Goal: Task Accomplishment & Management: Manage account settings

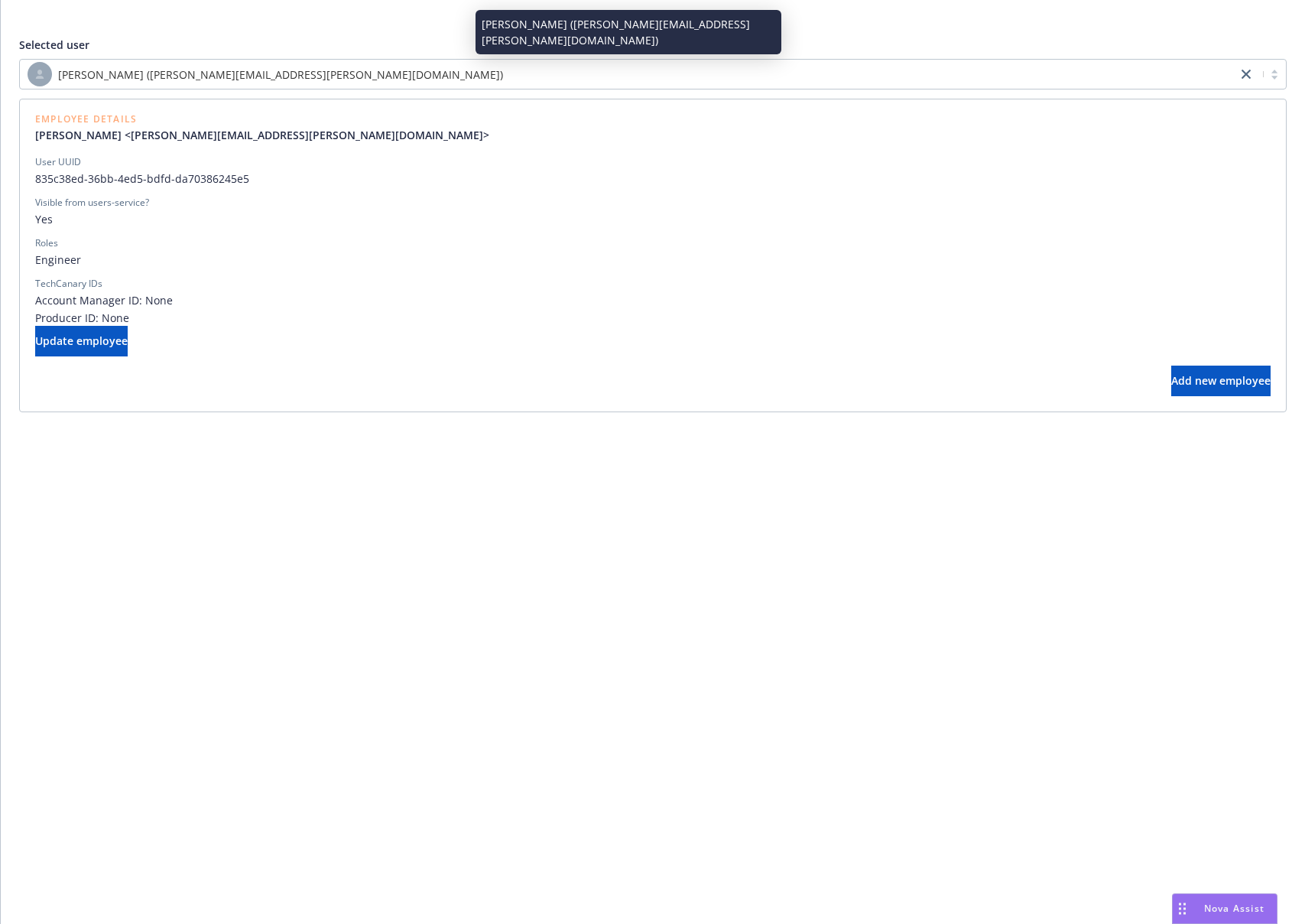
click at [234, 78] on span "[PERSON_NAME] ([PERSON_NAME][EMAIL_ADDRESS][PERSON_NAME][DOMAIN_NAME])" at bounding box center [281, 74] width 445 height 16
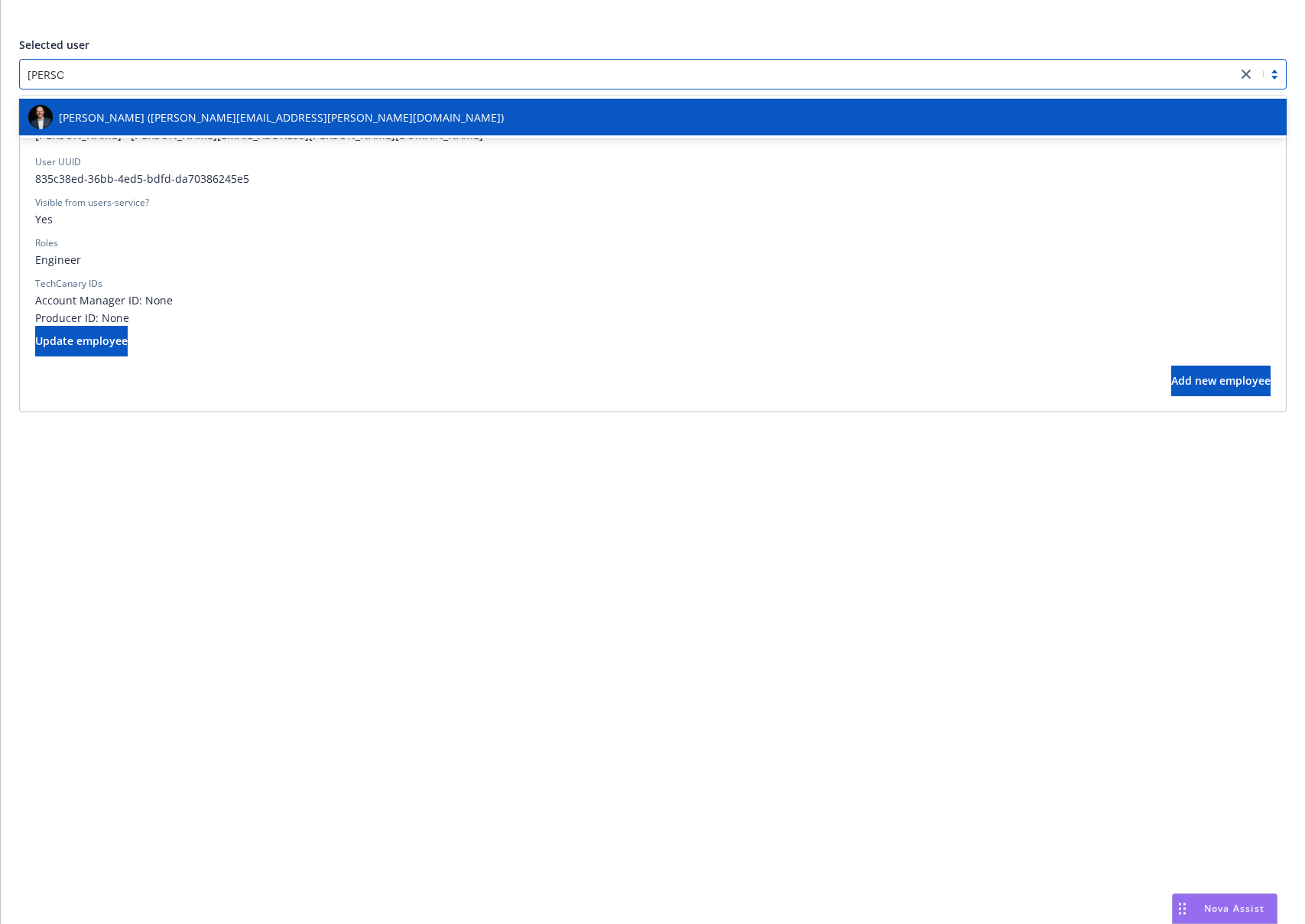
type input "[PERSON_NAME] by"
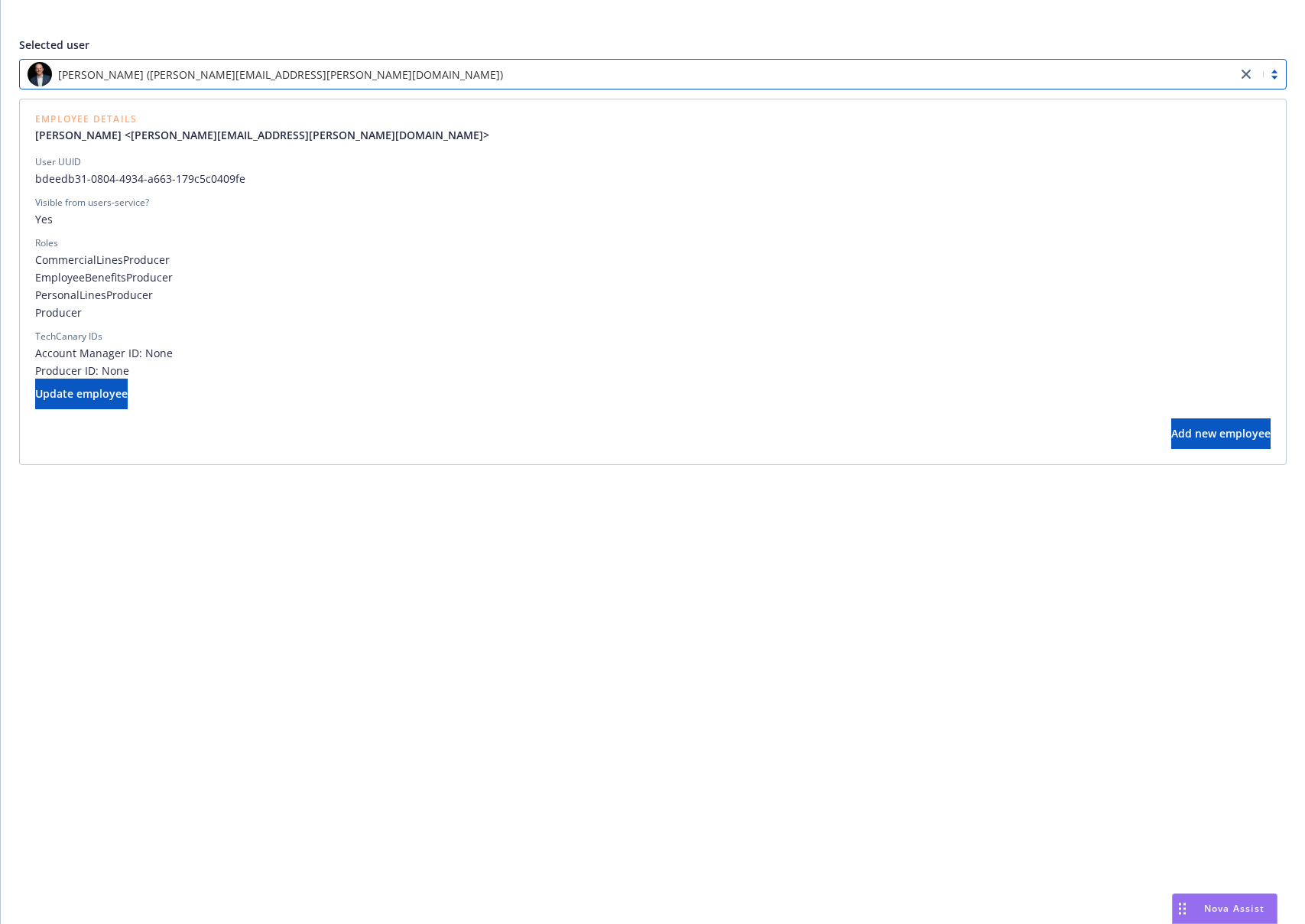
click at [215, 81] on span "[PERSON_NAME] ([PERSON_NAME][EMAIL_ADDRESS][PERSON_NAME][DOMAIN_NAME])" at bounding box center [281, 74] width 445 height 16
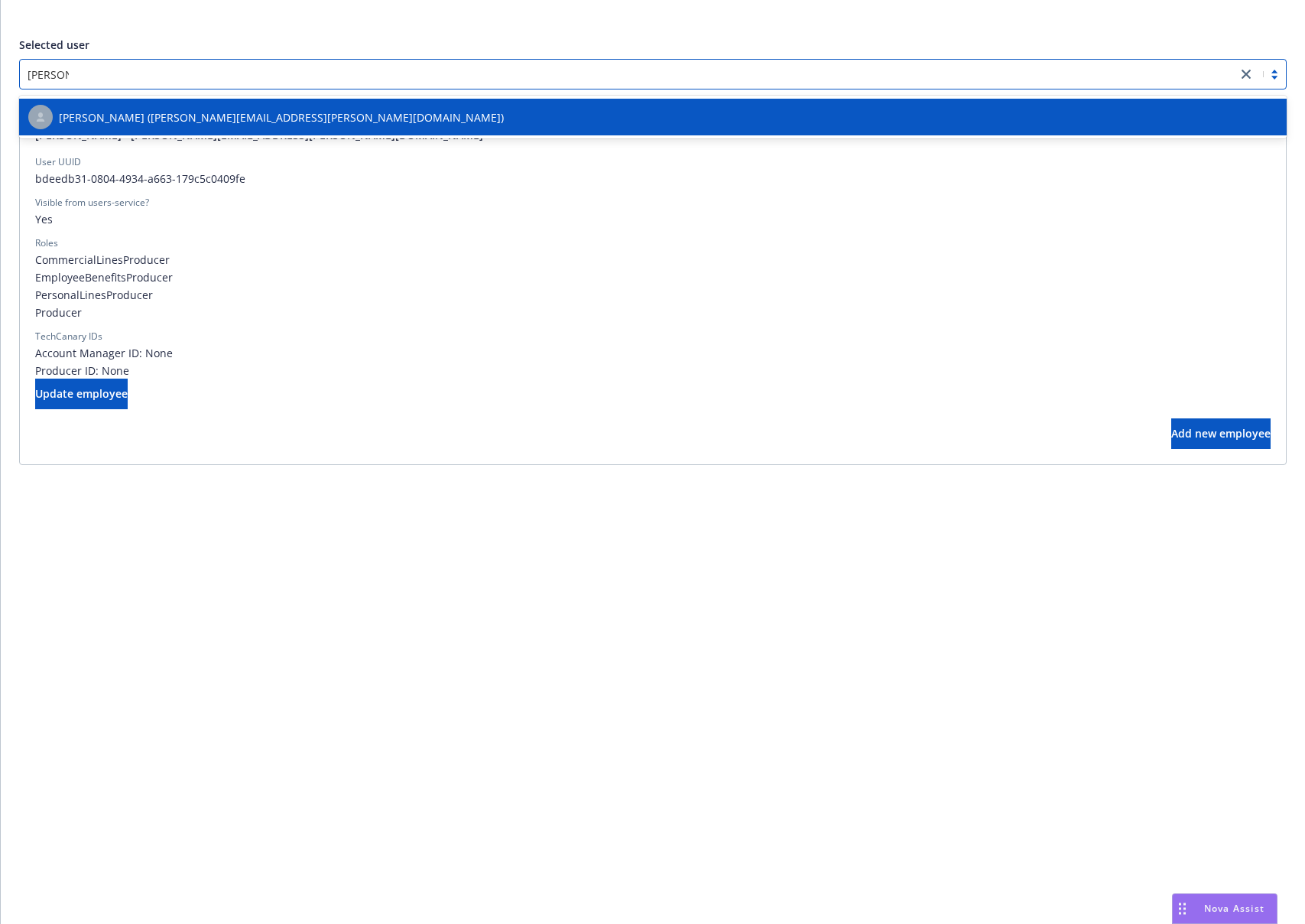
type input "[PERSON_NAME]"
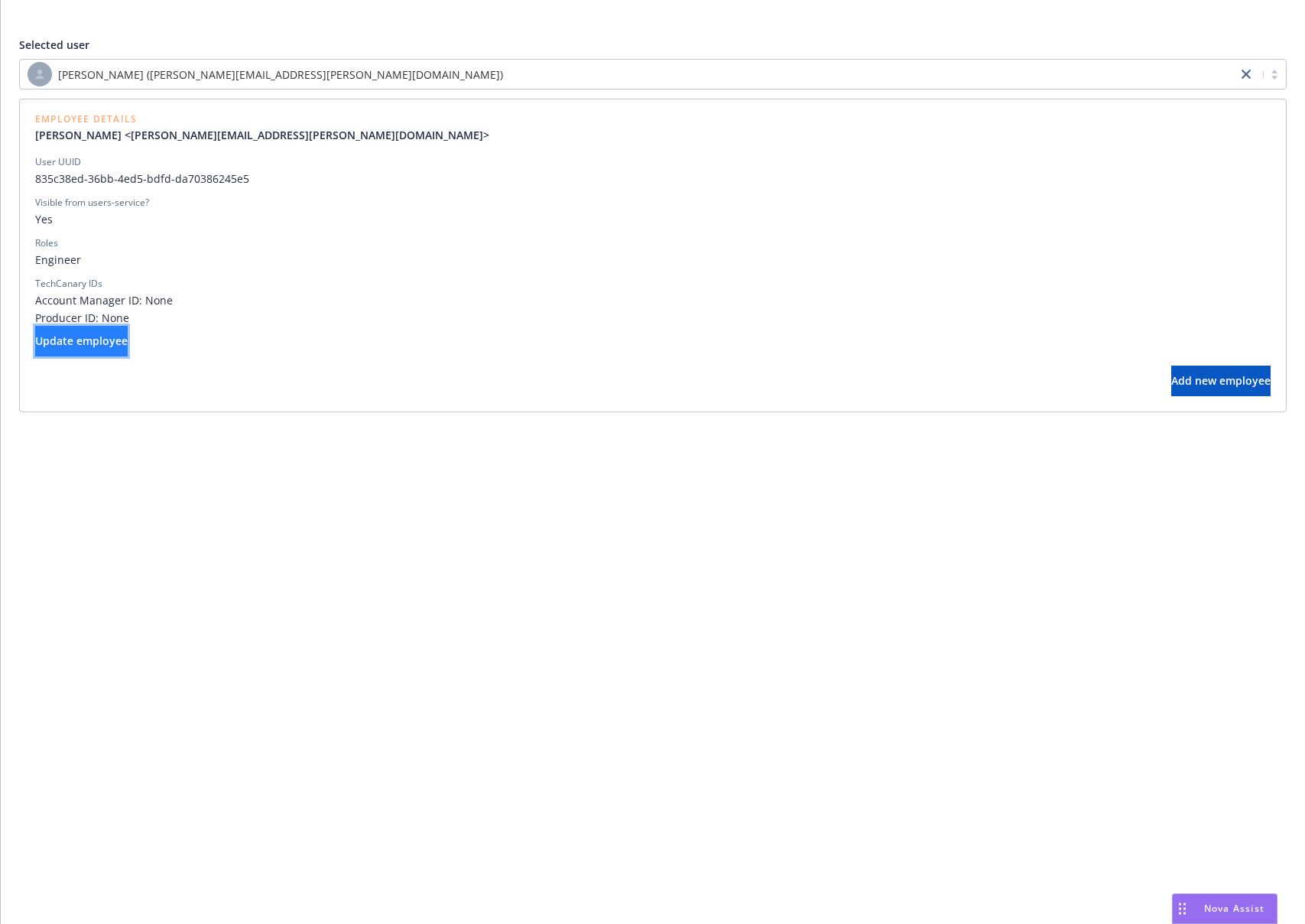
click at [115, 341] on span "Update employee" at bounding box center [82, 341] width 93 height 15
select select "technology"
select select "full-time"
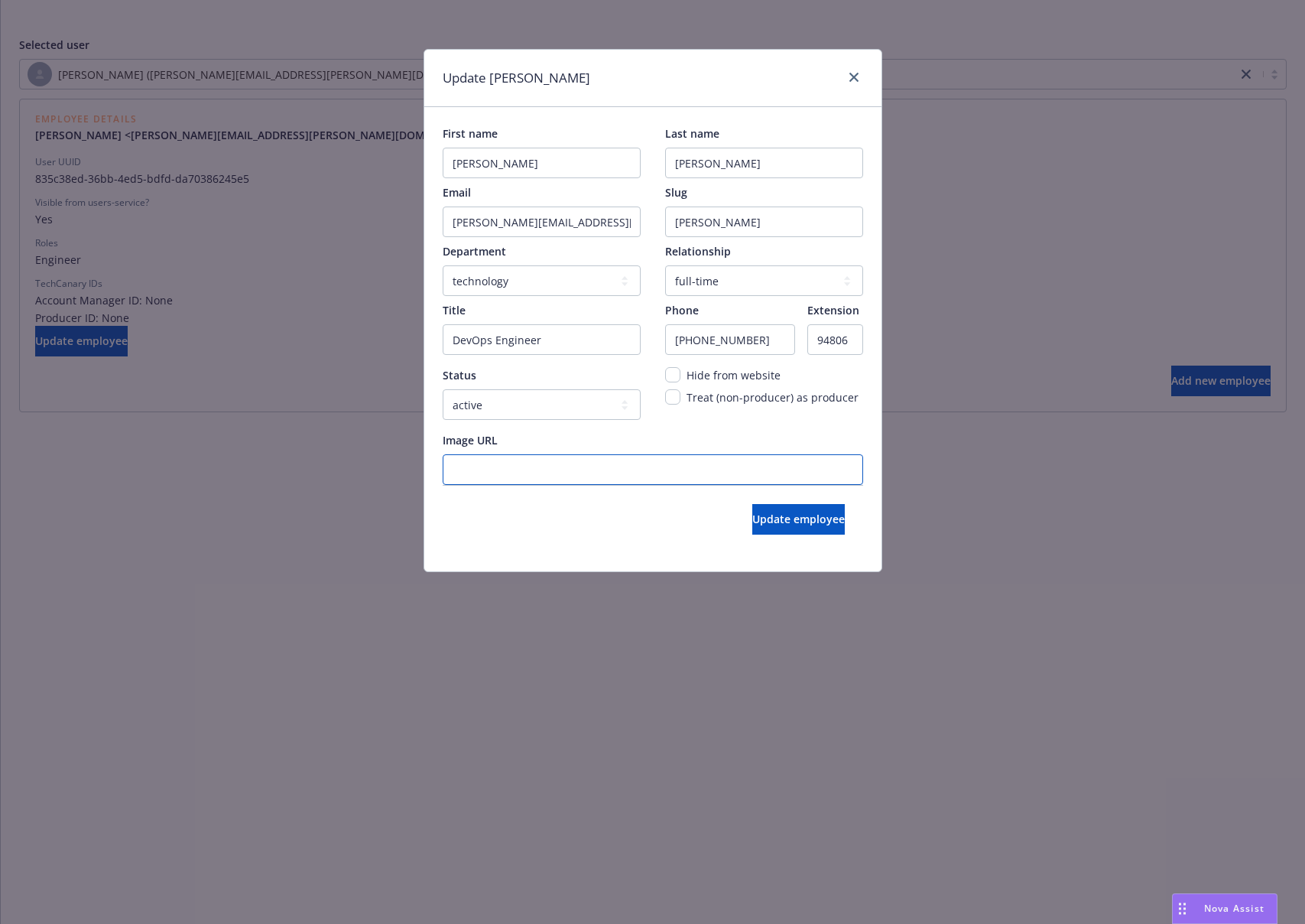
click at [545, 461] on URL "Image URL" at bounding box center [652, 469] width 420 height 31
click at [658, 464] on URL "Image URL" at bounding box center [652, 469] width 420 height 31
